Goal: Task Accomplishment & Management: Manage account settings

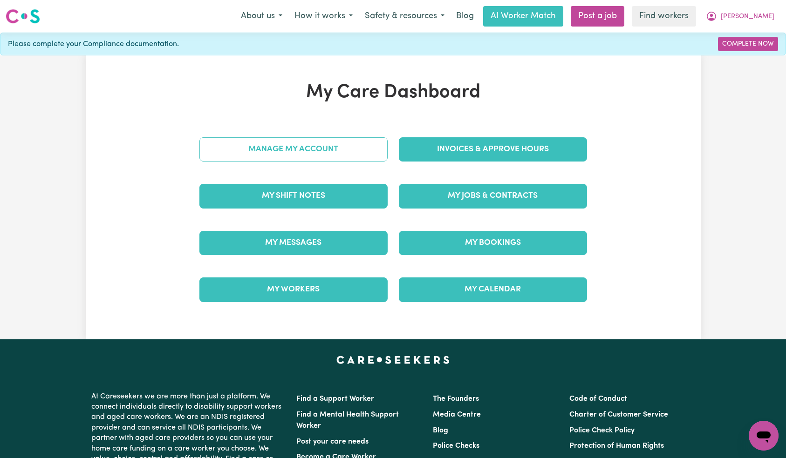
click at [341, 150] on link "Manage My Account" at bounding box center [293, 149] width 188 height 24
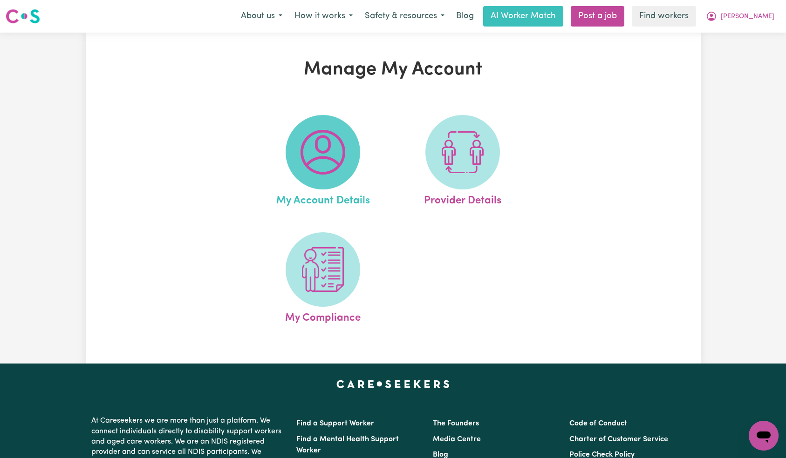
click at [356, 142] on span at bounding box center [323, 152] width 75 height 75
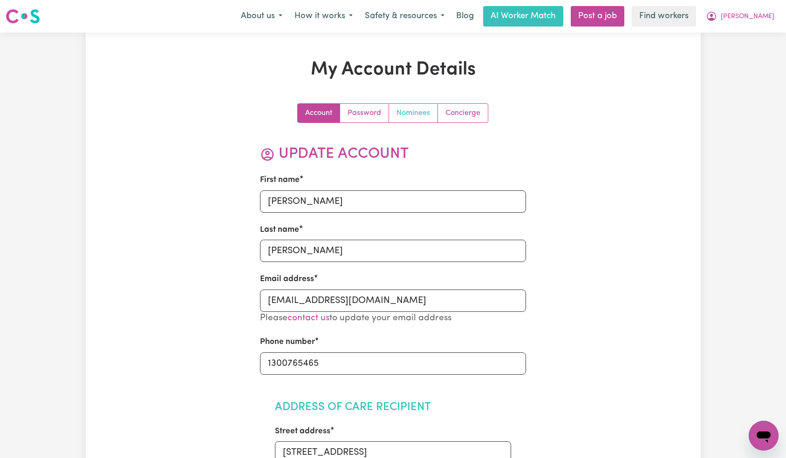
click at [404, 121] on link "Nominees" at bounding box center [413, 113] width 49 height 19
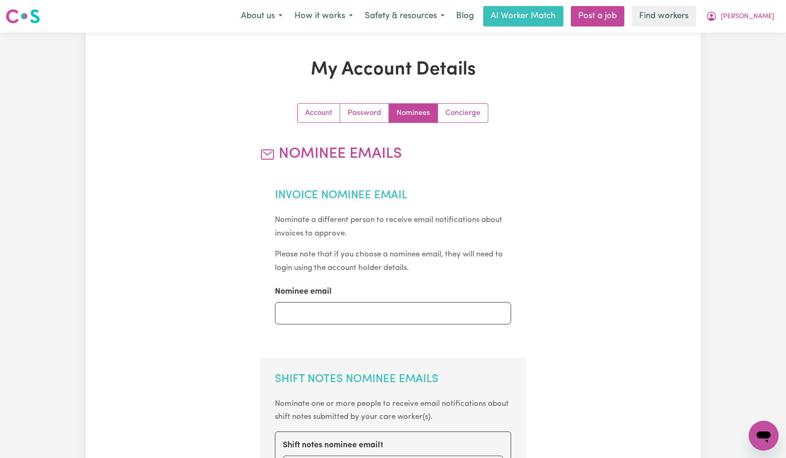
scroll to position [226, 0]
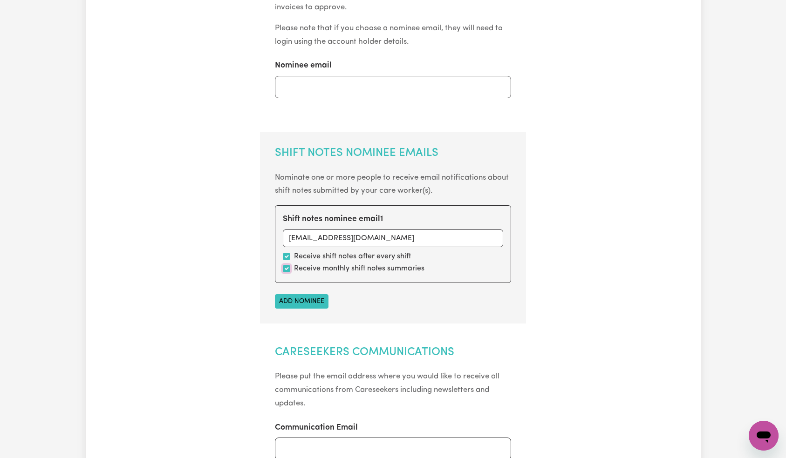
click at [284, 269] on input "checkbox" at bounding box center [286, 268] width 7 height 7
checkbox input "false"
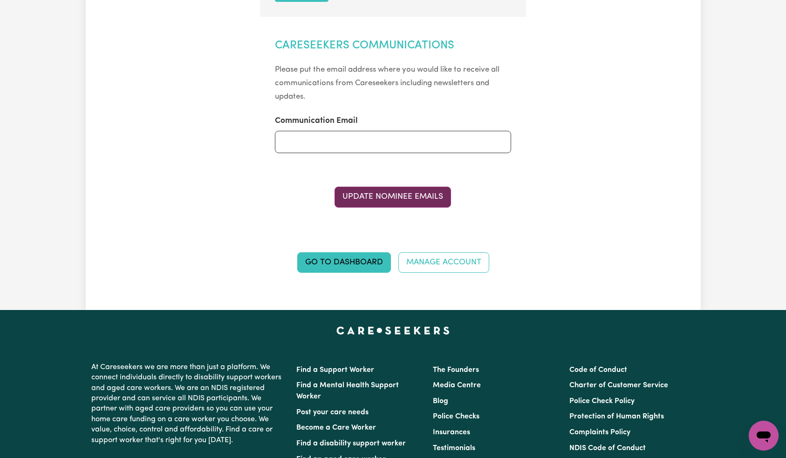
click at [395, 202] on button "Update Nominee Emails" at bounding box center [392, 197] width 116 height 20
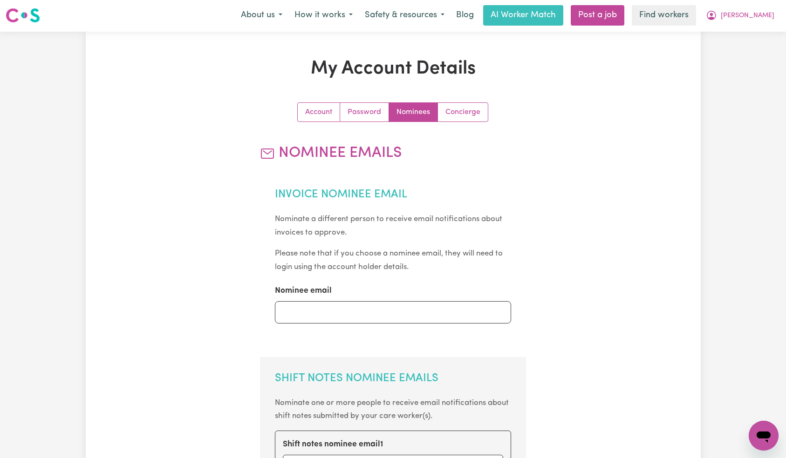
scroll to position [0, 0]
click at [764, 10] on button "[PERSON_NAME]" at bounding box center [740, 17] width 81 height 20
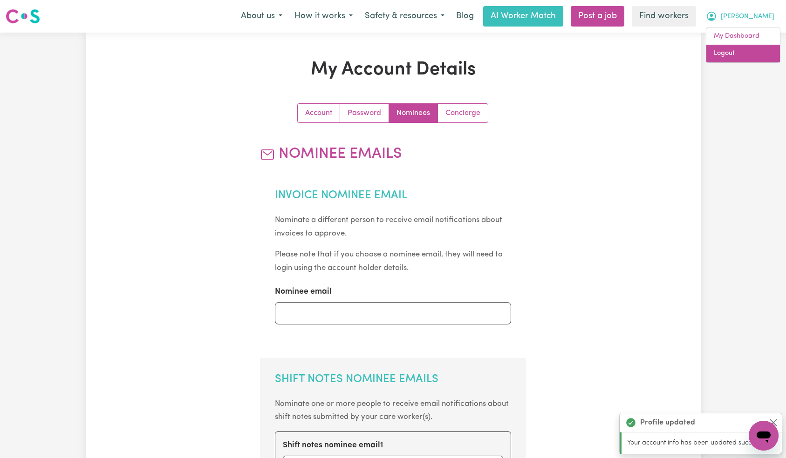
click at [758, 51] on link "Logout" at bounding box center [743, 54] width 74 height 18
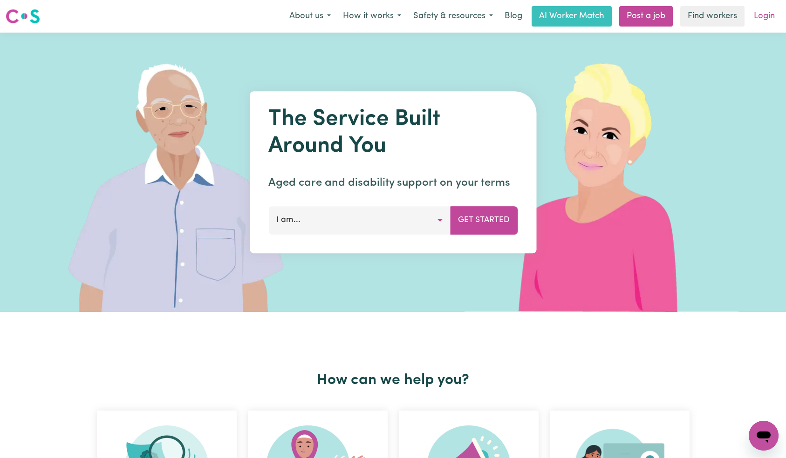
click at [768, 17] on link "Login" at bounding box center [764, 16] width 32 height 20
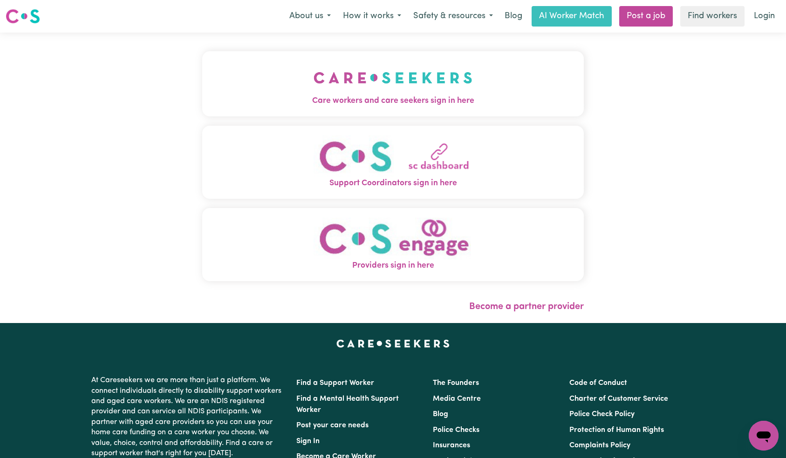
click at [275, 66] on button "Care workers and care seekers sign in here" at bounding box center [393, 83] width 382 height 65
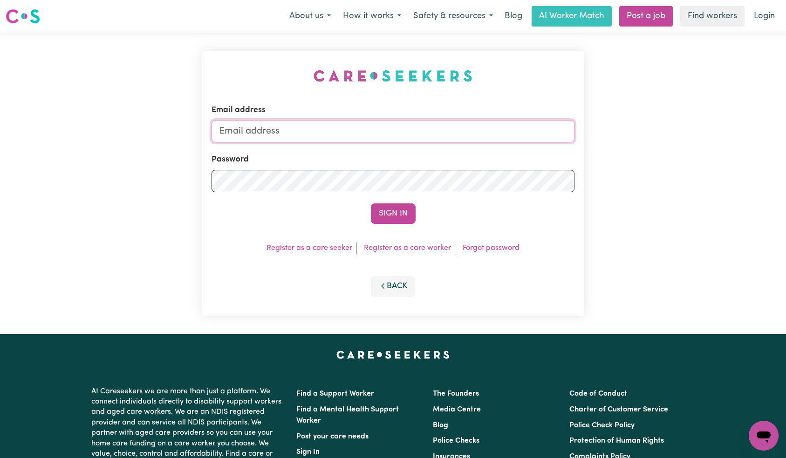
click at [416, 128] on input "Email address" at bounding box center [392, 131] width 363 height 22
paste input "[EMAIL_ADDRESS][DOMAIN_NAME]"
type input "[EMAIL_ADDRESS][DOMAIN_NAME]"
click at [398, 201] on form "Email address [EMAIL_ADDRESS][DOMAIN_NAME] Password Sign In" at bounding box center [392, 164] width 363 height 120
click at [397, 206] on button "Sign In" at bounding box center [393, 214] width 45 height 20
